Goal: Information Seeking & Learning: Learn about a topic

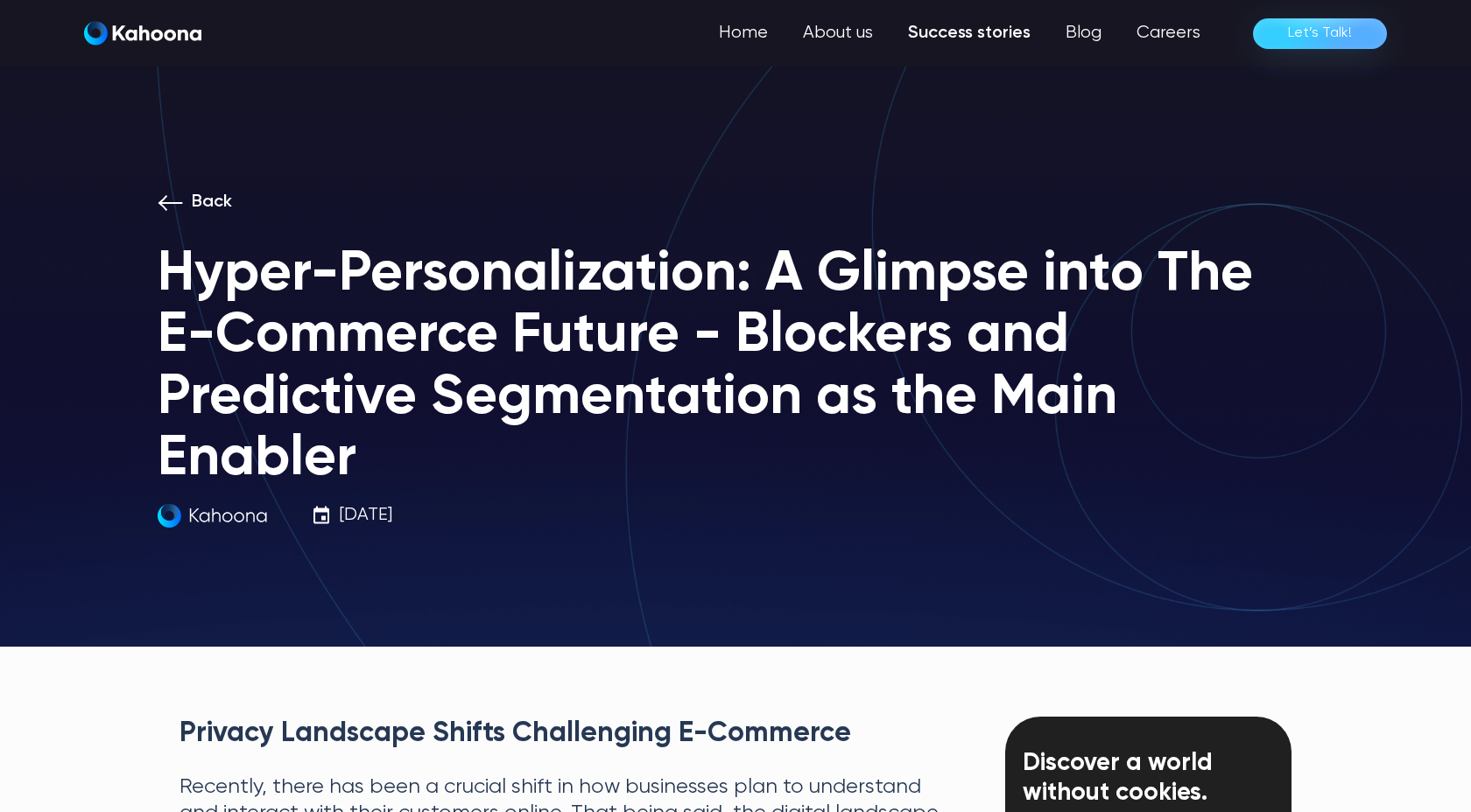
click at [979, 27] on link "Success stories" at bounding box center [969, 33] width 157 height 35
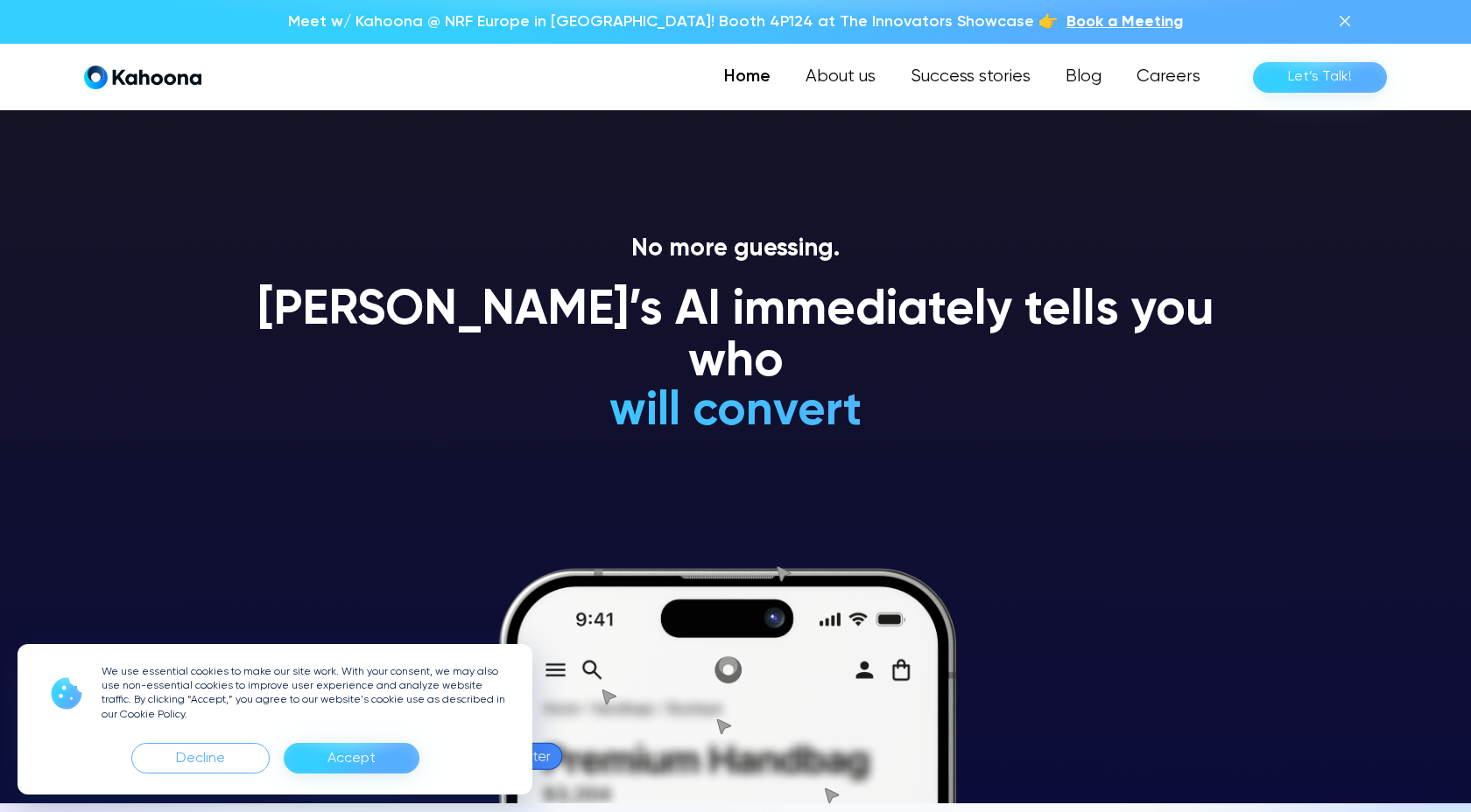
scroll to position [10, 0]
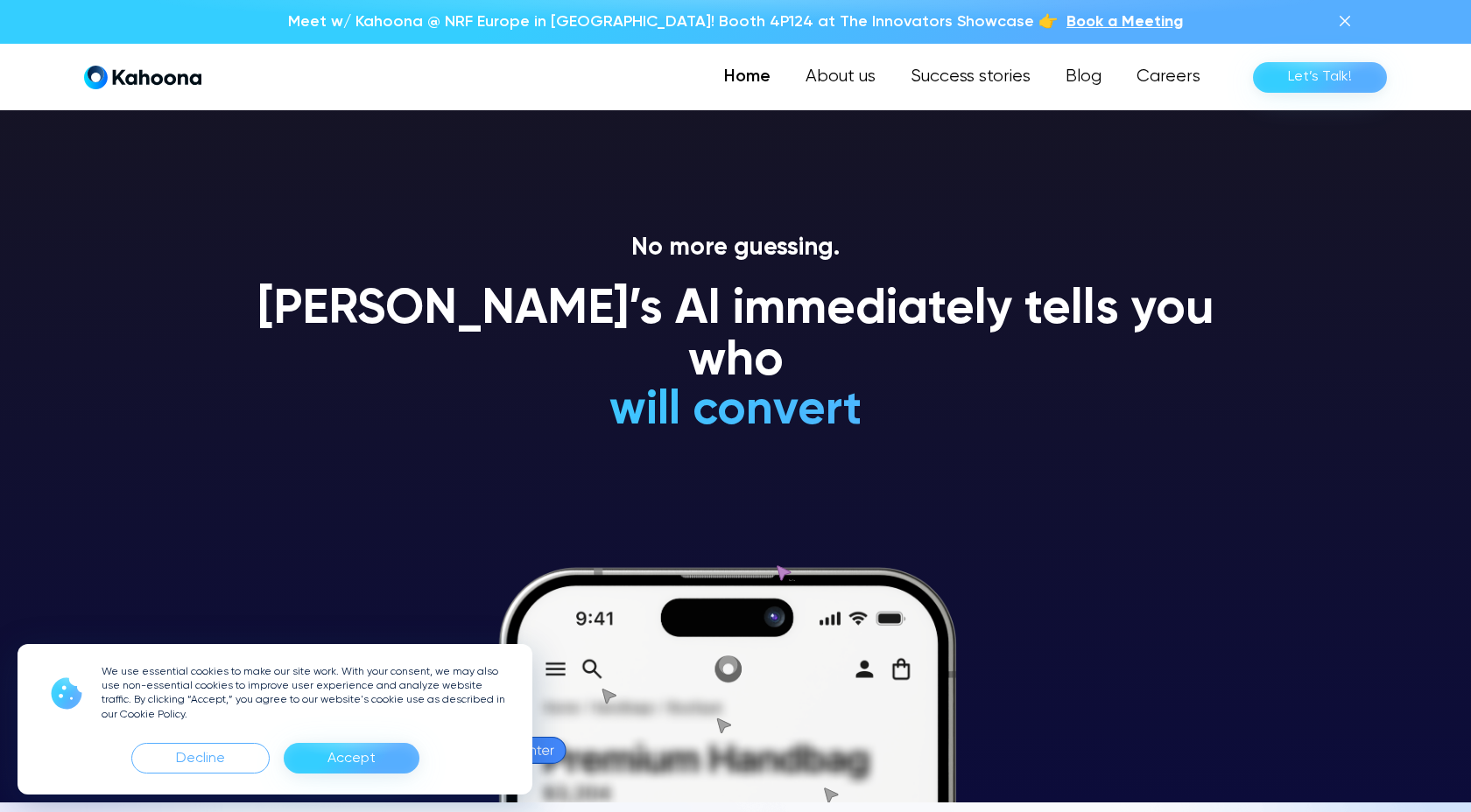
click at [374, 764] on div "Accept" at bounding box center [352, 758] width 136 height 30
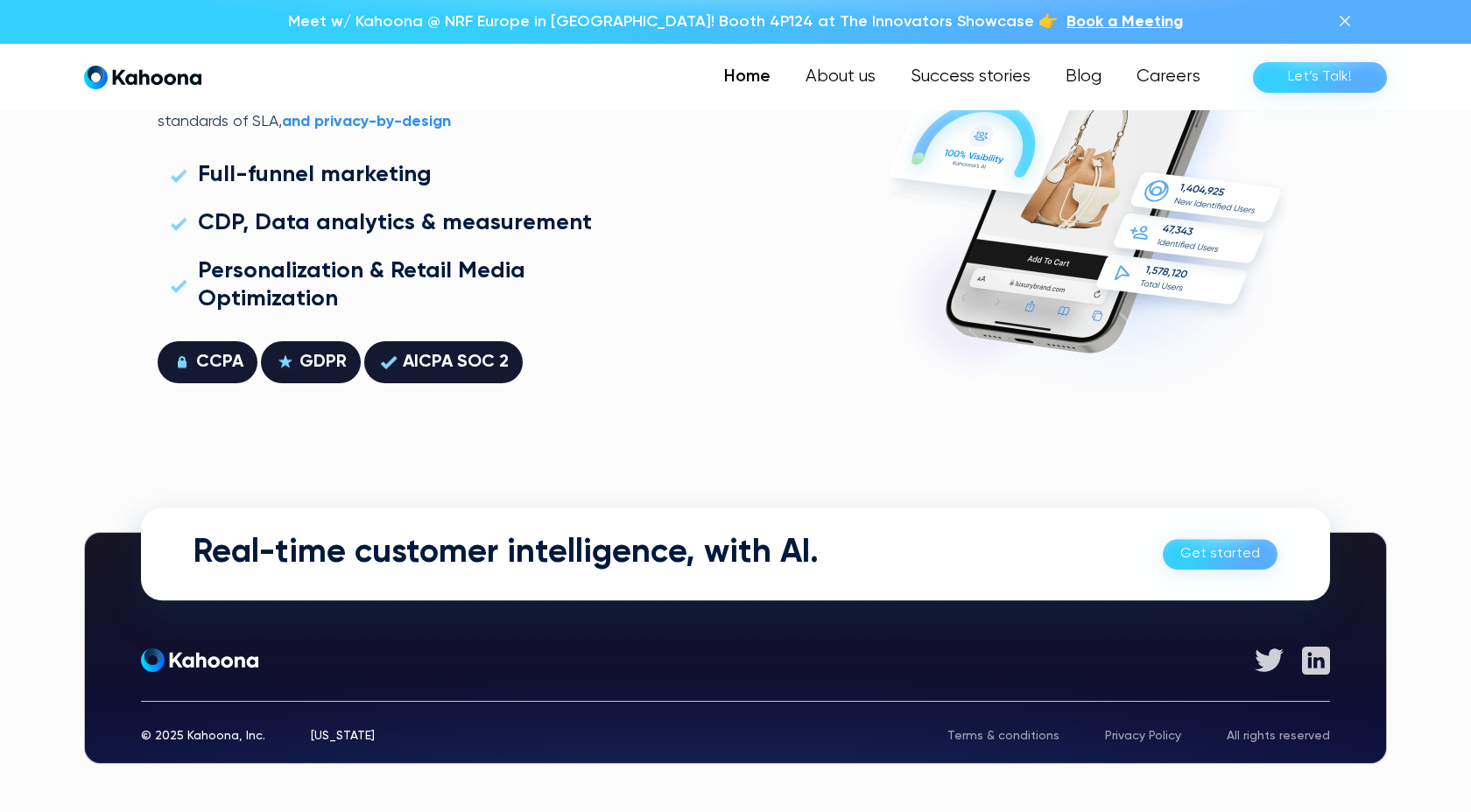
scroll to position [5006, 0]
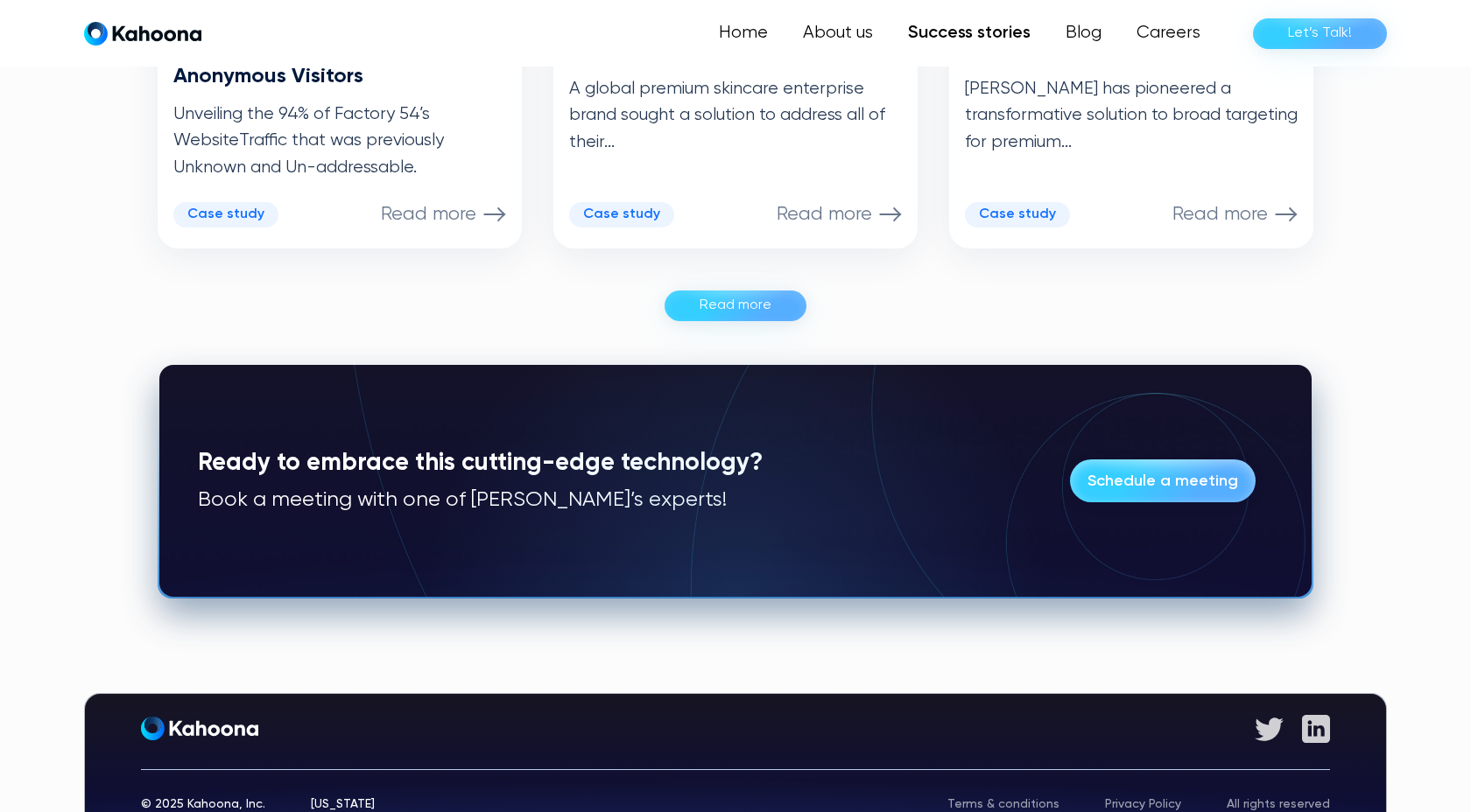
scroll to position [1207, 0]
